Goal: Information Seeking & Learning: Learn about a topic

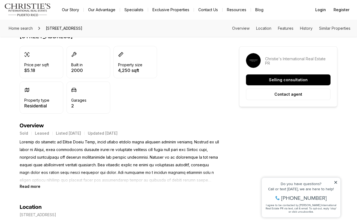
scroll to position [142, 0]
click at [37, 186] on b "Read more" at bounding box center [30, 186] width 21 height 5
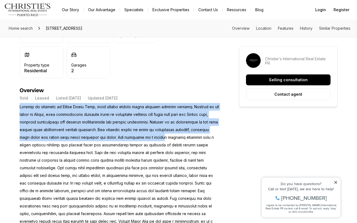
scroll to position [178, 0]
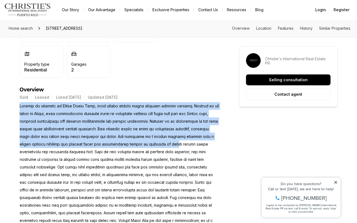
drag, startPoint x: 17, startPoint y: 106, endPoint x: 155, endPoint y: 142, distance: 143.5
drag, startPoint x: 155, startPoint y: 142, endPoint x: 148, endPoint y: 136, distance: 9.5
click at [155, 142] on p at bounding box center [120, 186] width 200 height 168
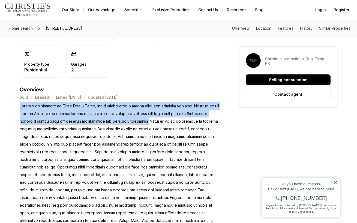
drag, startPoint x: 56, startPoint y: 108, endPoint x: 149, endPoint y: 121, distance: 93.3
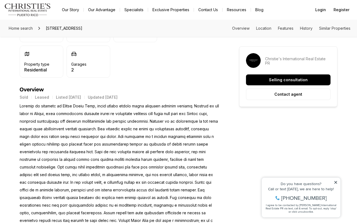
click at [149, 121] on p at bounding box center [120, 186] width 200 height 168
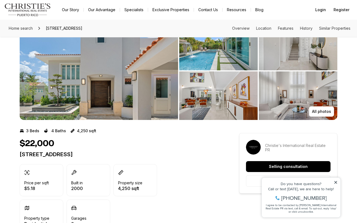
scroll to position [0, 0]
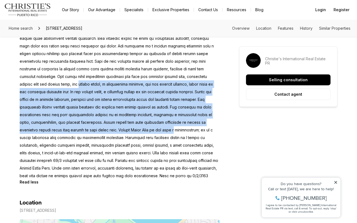
drag, startPoint x: 52, startPoint y: 87, endPoint x: 112, endPoint y: 128, distance: 73.1
click at [112, 128] on p at bounding box center [120, 96] width 200 height 168
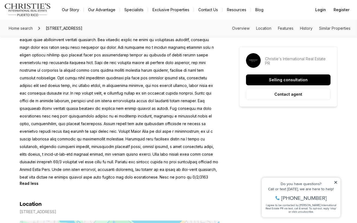
click at [112, 128] on p at bounding box center [120, 97] width 200 height 168
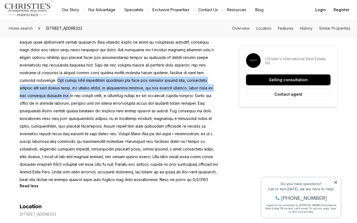
drag, startPoint x: 43, startPoint y: 80, endPoint x: 49, endPoint y: 95, distance: 16.7
click at [49, 95] on p at bounding box center [120, 100] width 200 height 168
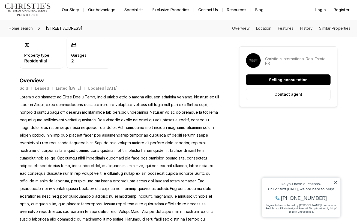
scroll to position [183, 0]
